Goal: Register for event/course

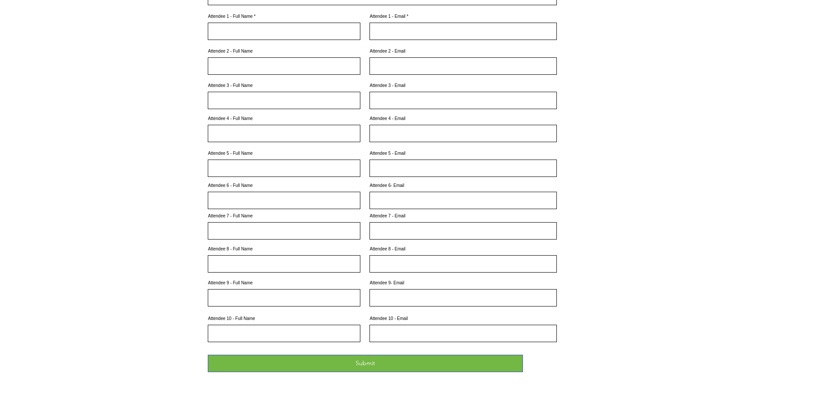
scroll to position [435, 0]
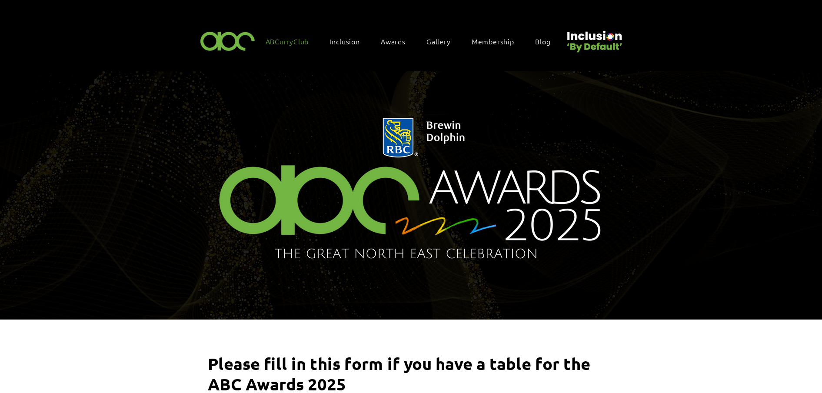
click at [287, 44] on span "ABCurryClub" at bounding box center [287, 42] width 43 height 10
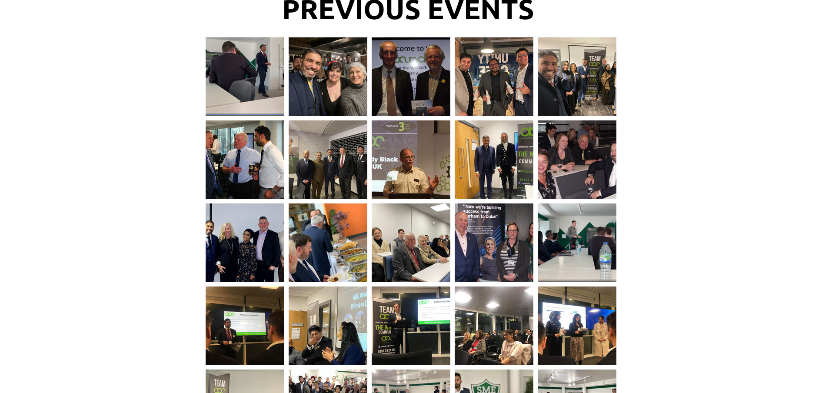
scroll to position [1250, 0]
